Goal: Task Accomplishment & Management: Use online tool/utility

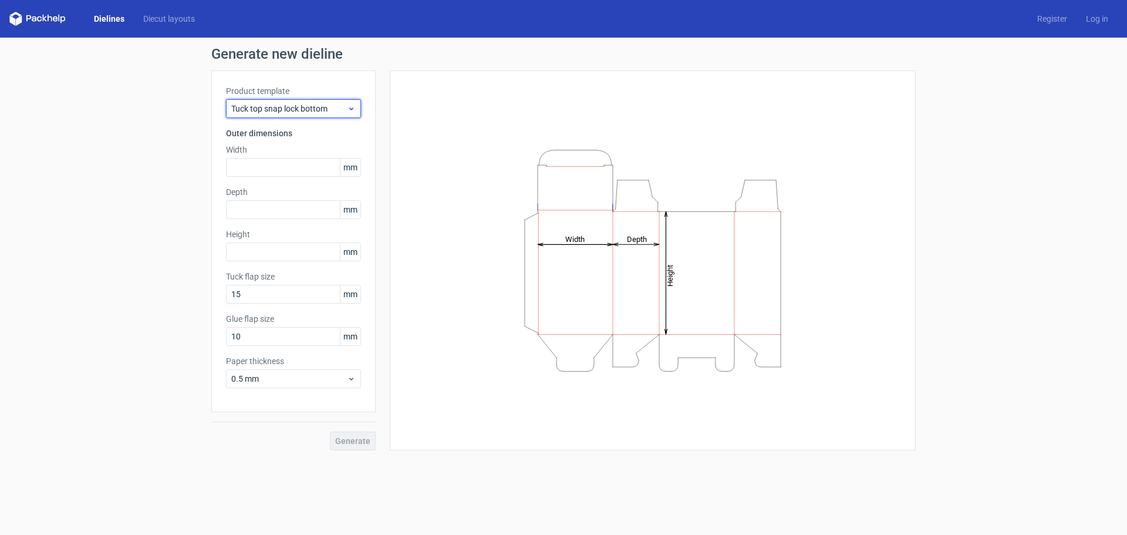
click at [343, 110] on span "Tuck top snap lock bottom" at bounding box center [289, 109] width 116 height 12
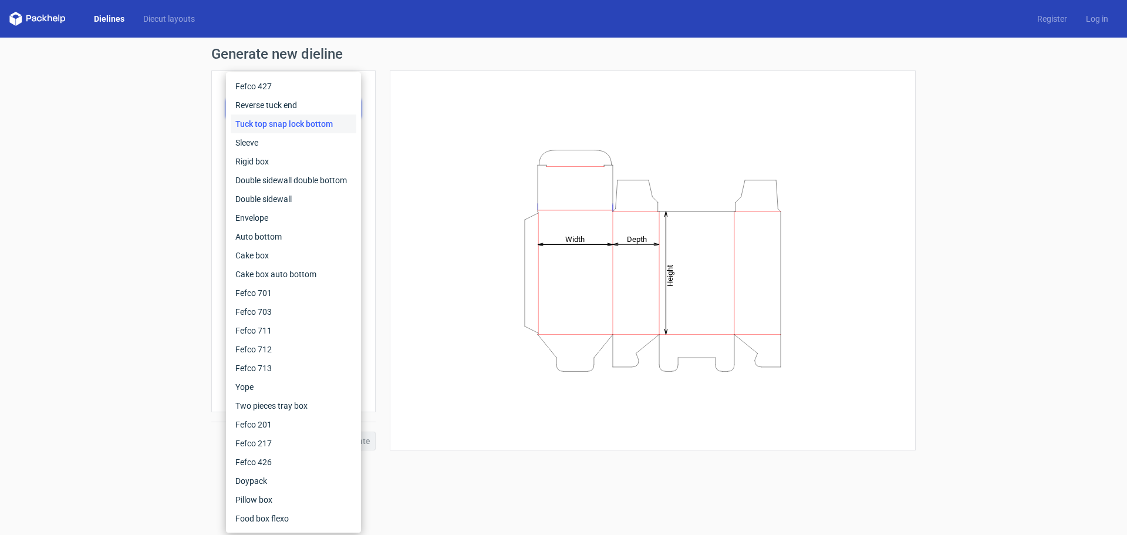
click at [64, 157] on div "Generate new dieline Product template Tuck top snap lock bottom Outer dimension…" at bounding box center [563, 249] width 1127 height 422
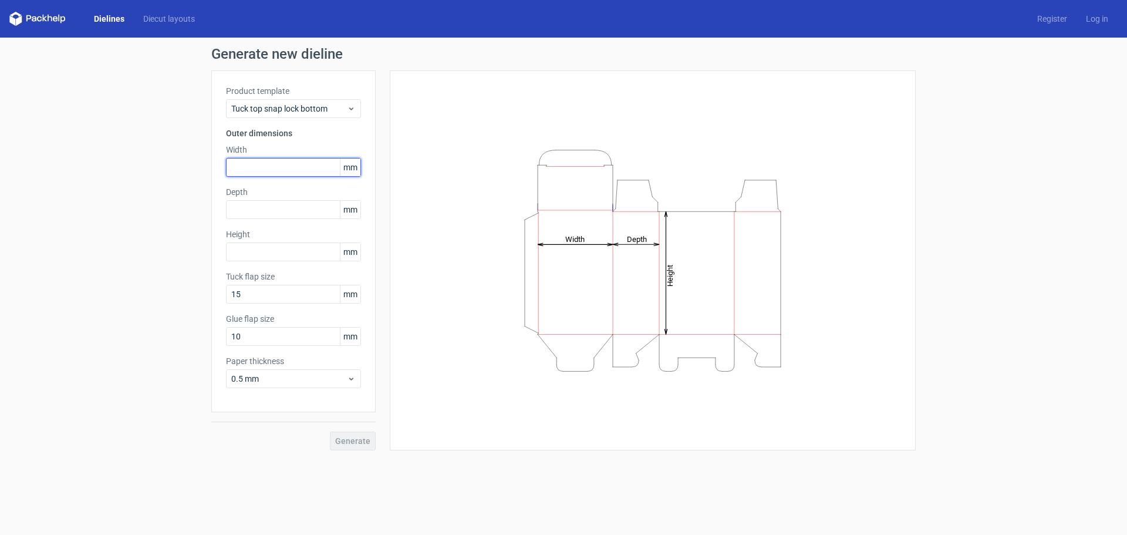
click at [266, 166] on input "text" at bounding box center [293, 167] width 135 height 19
type input "62"
type input "4"
type input "45"
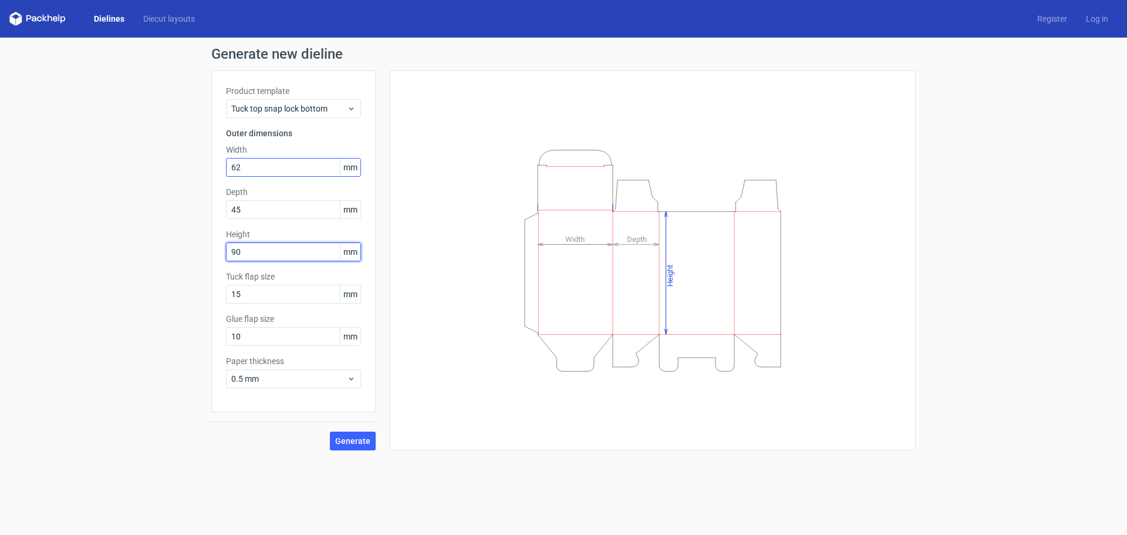
type input "9"
type input "89"
click at [359, 437] on span "Generate" at bounding box center [352, 441] width 35 height 8
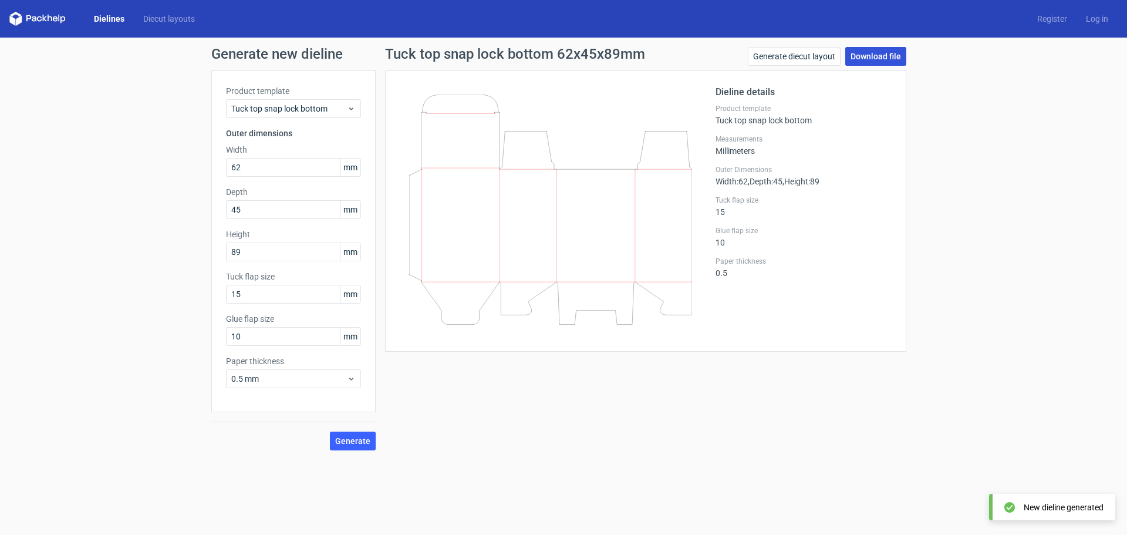
click at [869, 57] on link "Download file" at bounding box center [875, 56] width 61 height 19
click at [774, 56] on link "Generate diecut layout" at bounding box center [794, 56] width 93 height 19
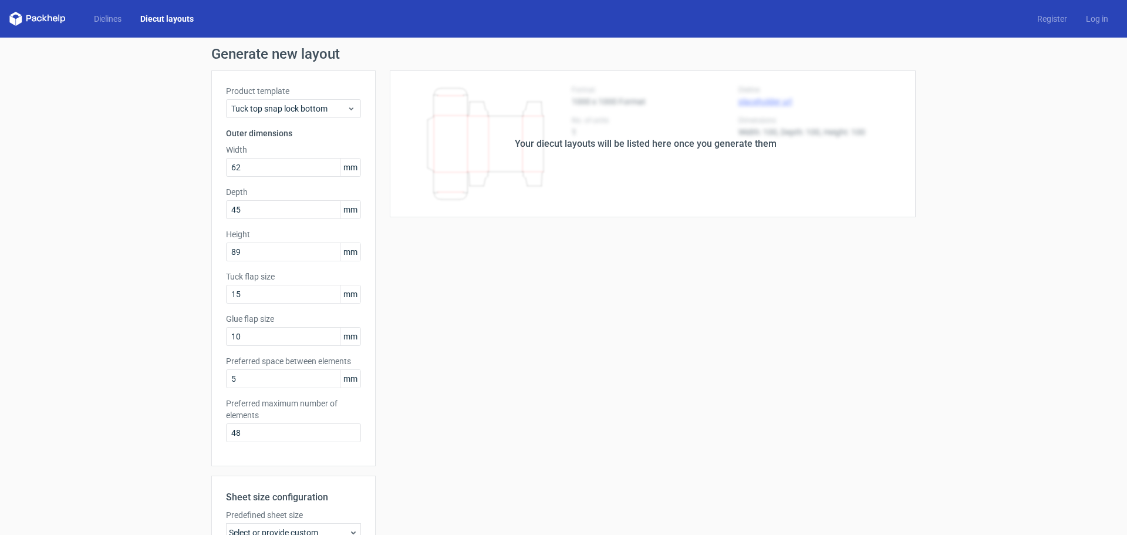
click at [756, 150] on div "Your diecut layouts will be listed here once you generate them" at bounding box center [646, 144] width 262 height 14
